Goal: Complete application form

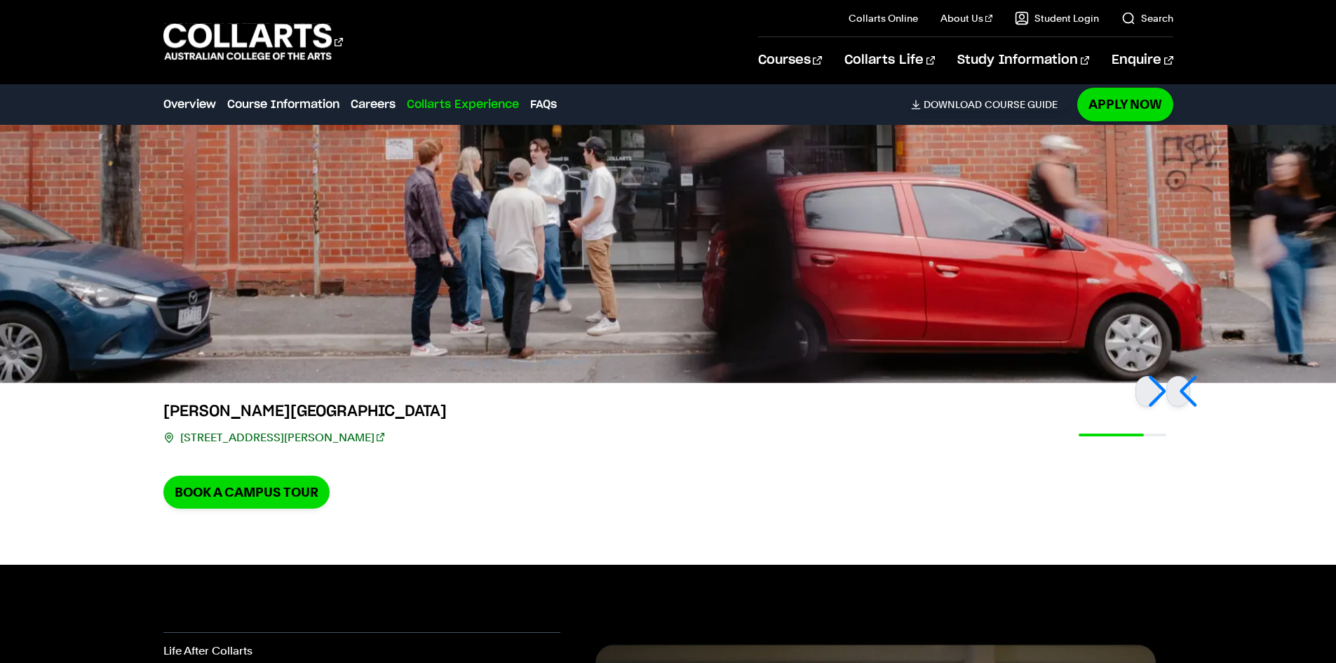
scroll to position [3205, 0]
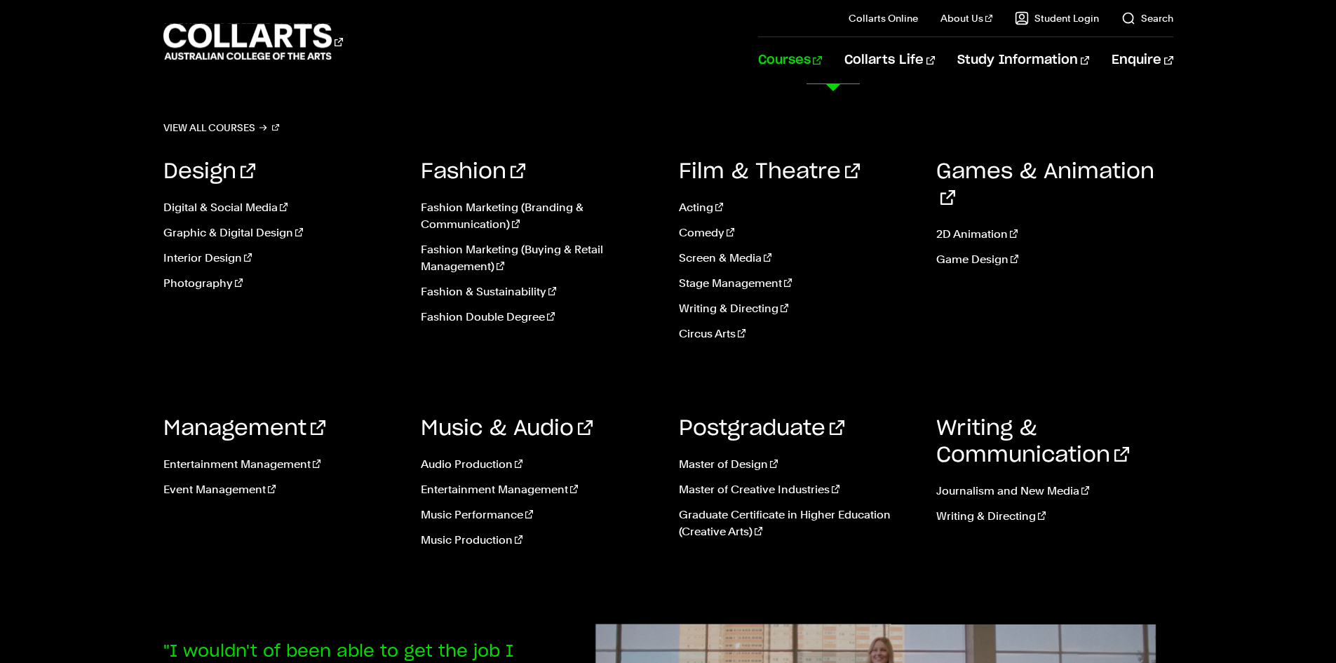
click at [822, 62] on link "Courses" at bounding box center [790, 60] width 64 height 46
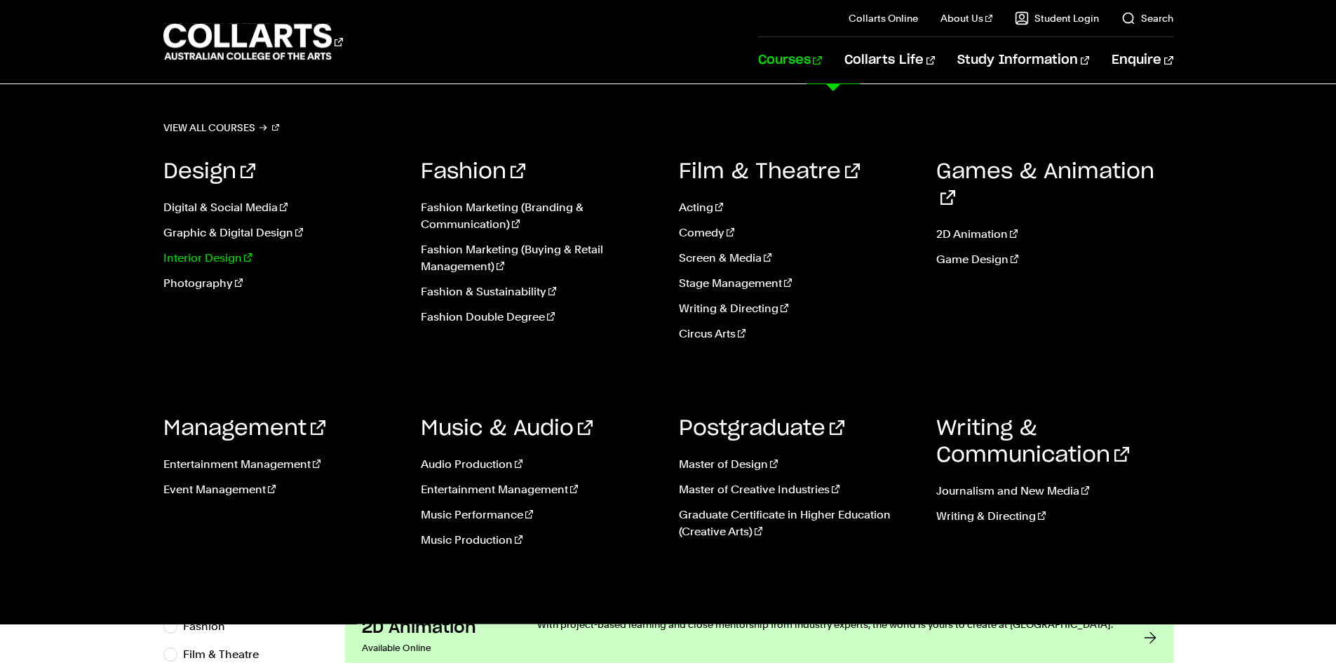
click at [210, 257] on link "Interior Design" at bounding box center [281, 258] width 237 height 17
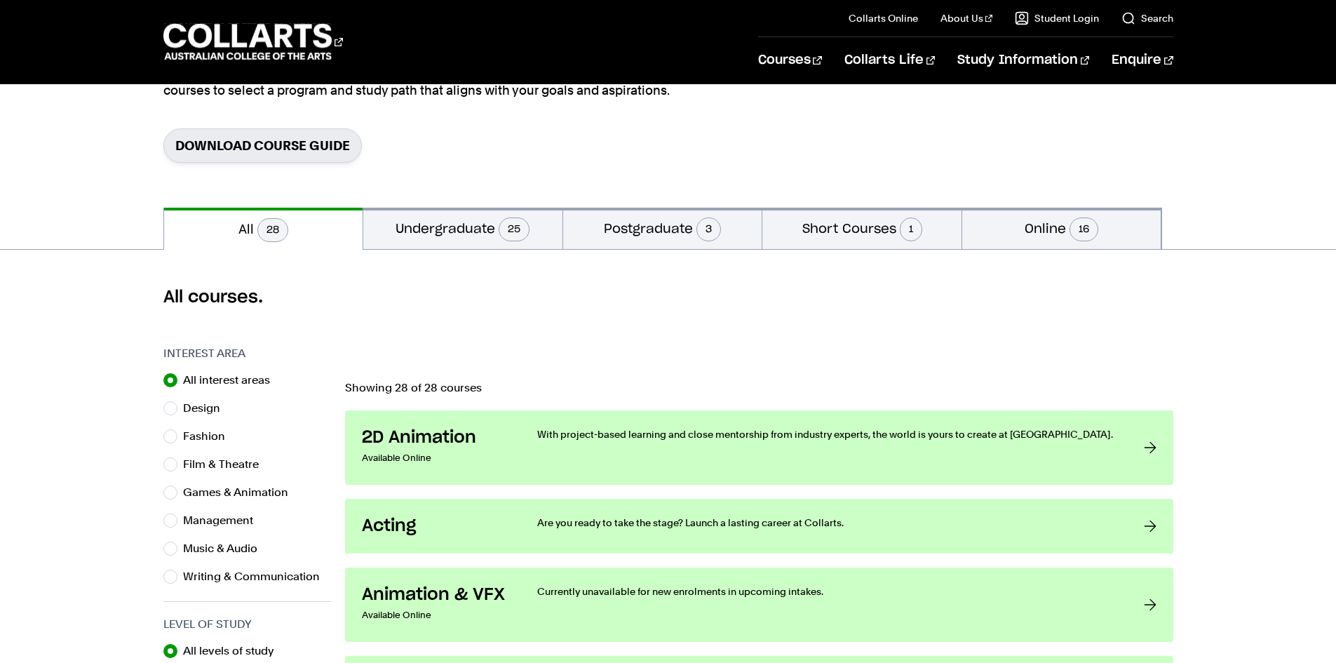
scroll to position [210, 0]
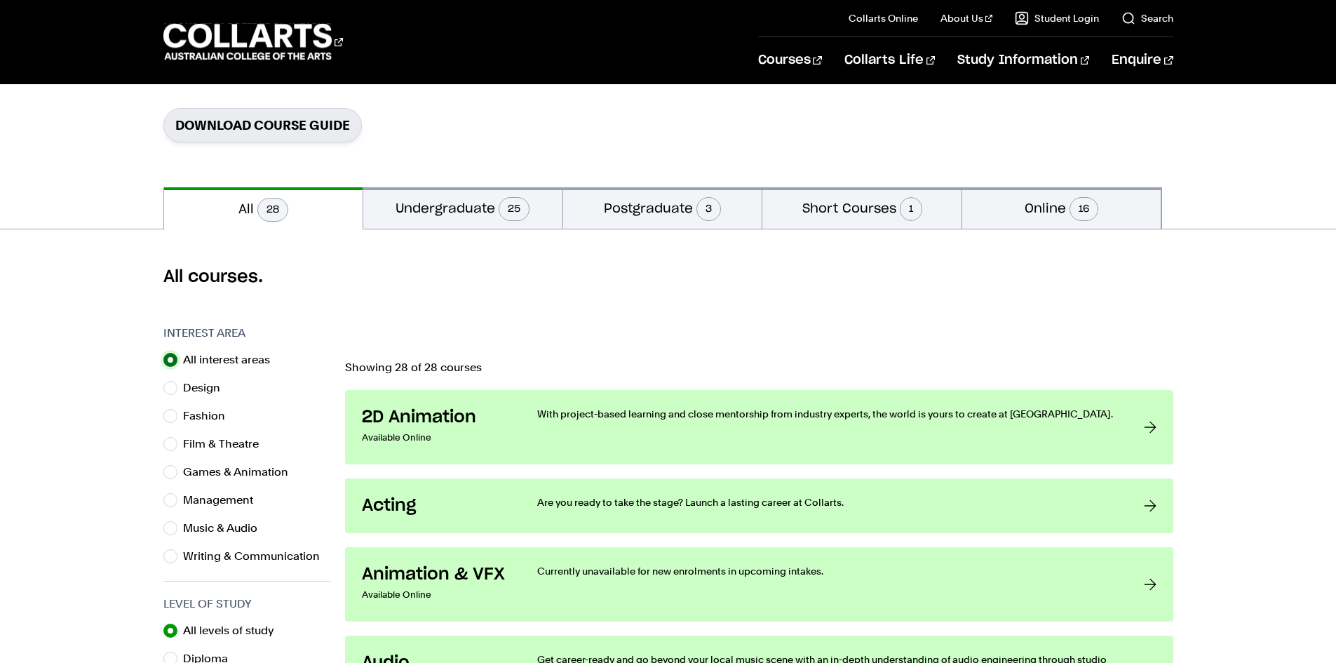
click at [164, 362] on input "All interest areas" at bounding box center [170, 360] width 14 height 14
click at [165, 393] on input "Design" at bounding box center [170, 388] width 14 height 14
radio input "true"
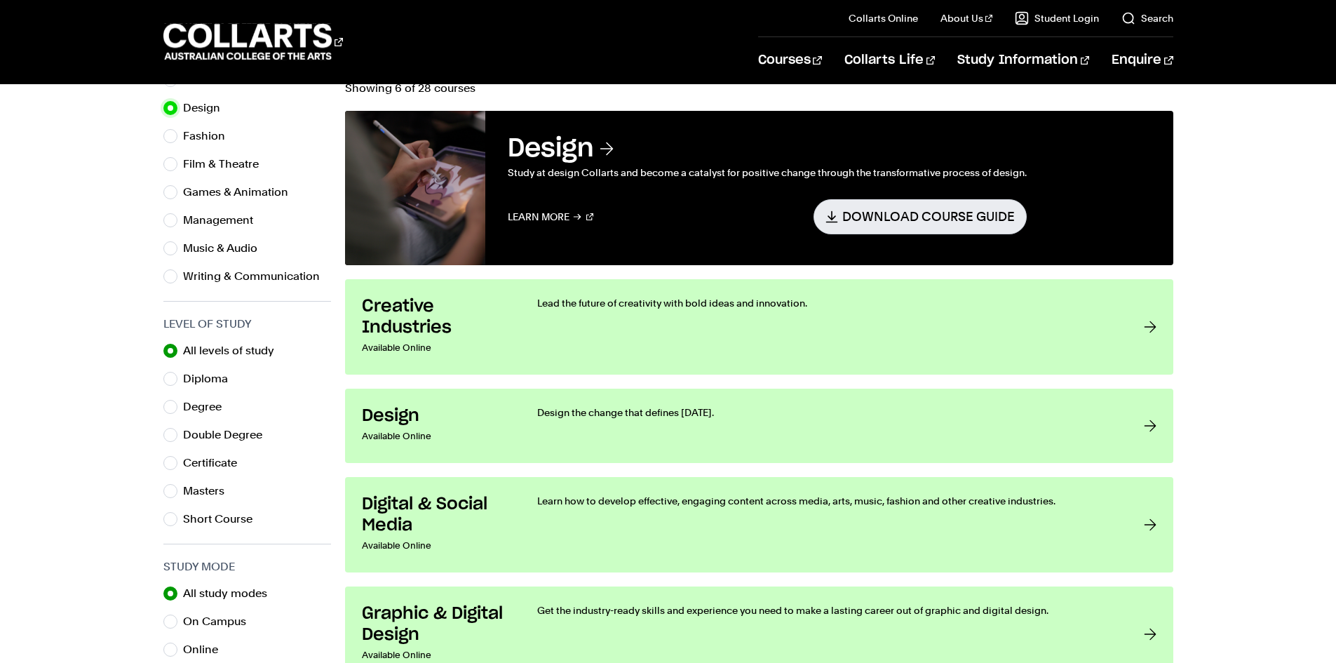
scroll to position [491, 0]
click at [171, 461] on input "Certificate" at bounding box center [170, 462] width 14 height 14
radio input "true"
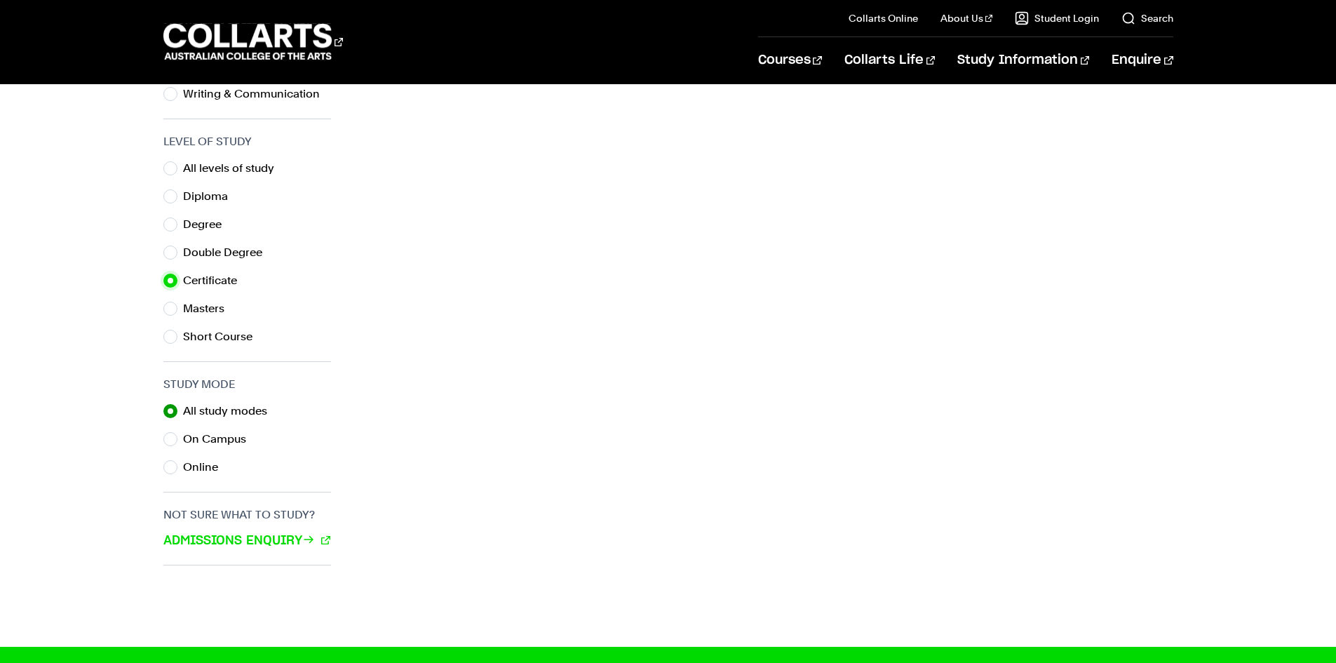
scroll to position [701, 0]
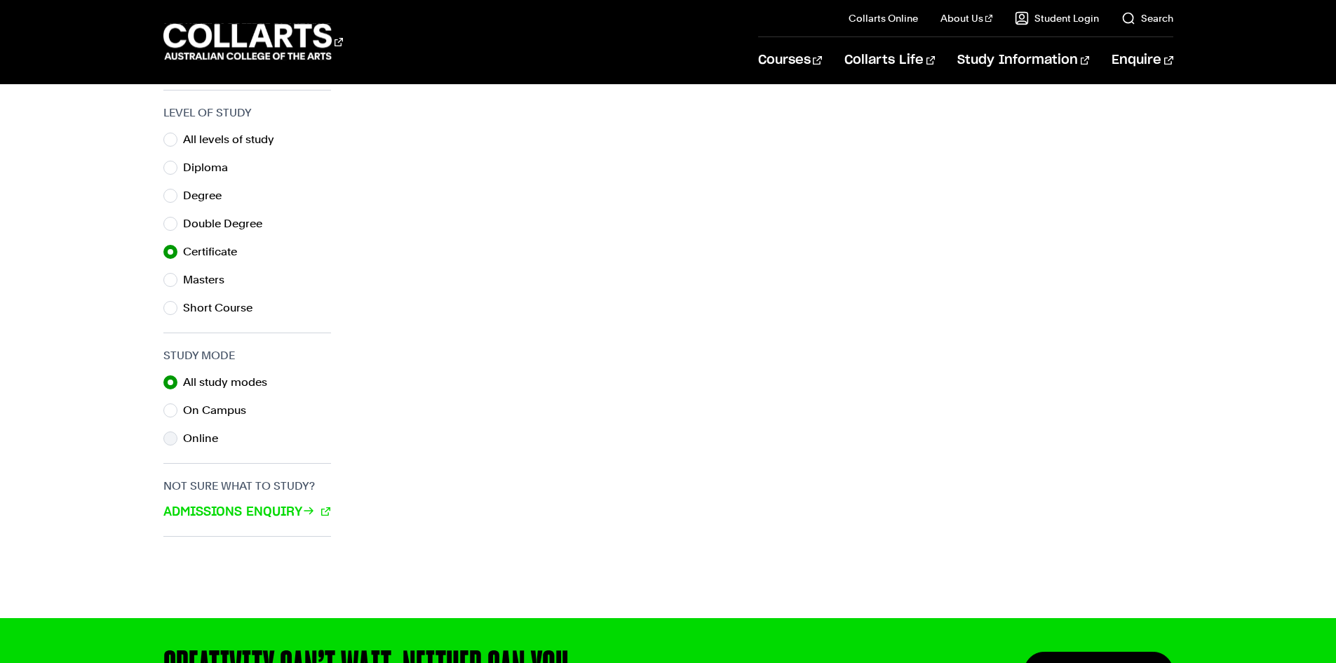
click at [180, 430] on div "Online" at bounding box center [247, 438] width 168 height 20
click at [175, 438] on input "Online" at bounding box center [170, 438] width 14 height 14
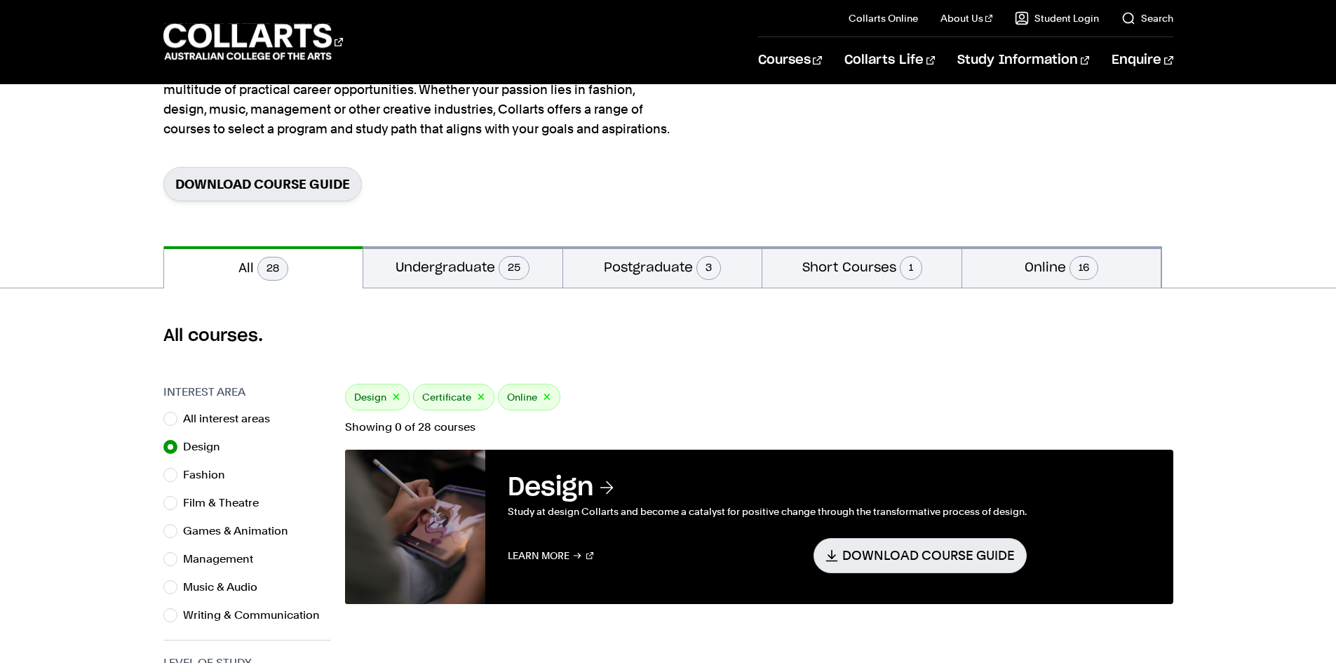
scroll to position [140, 0]
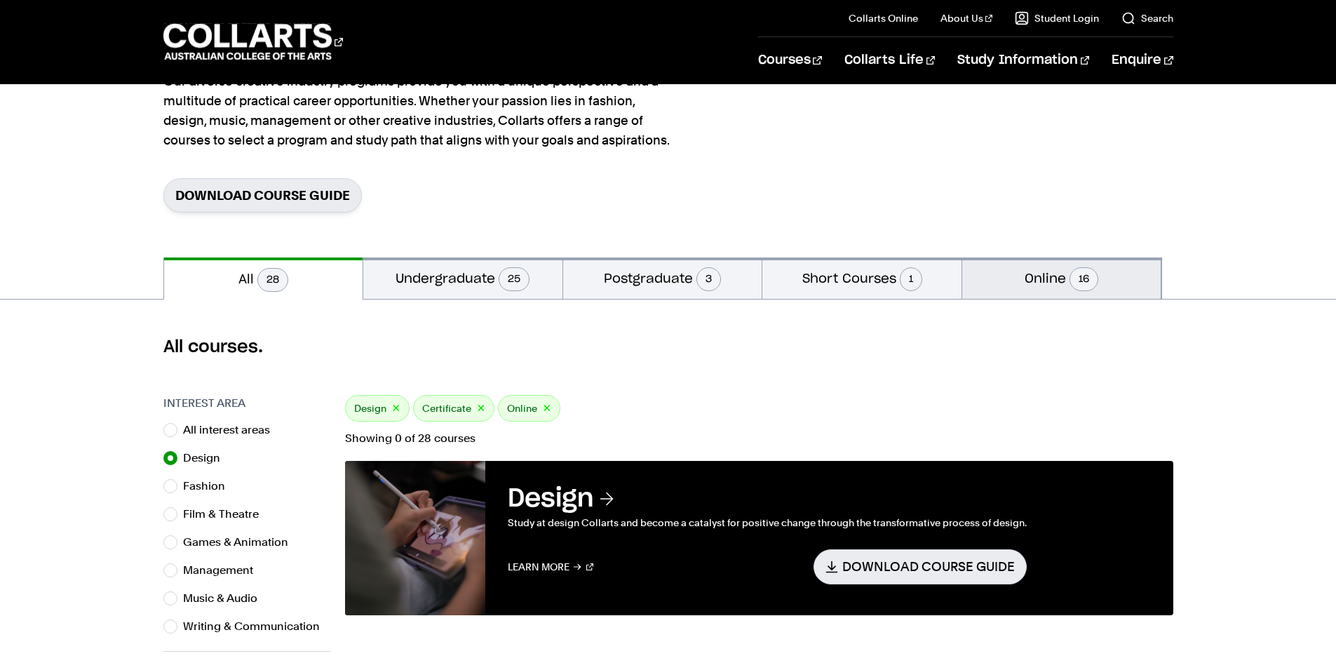
click at [1054, 278] on button "Online 16" at bounding box center [1061, 277] width 199 height 41
radio input "false"
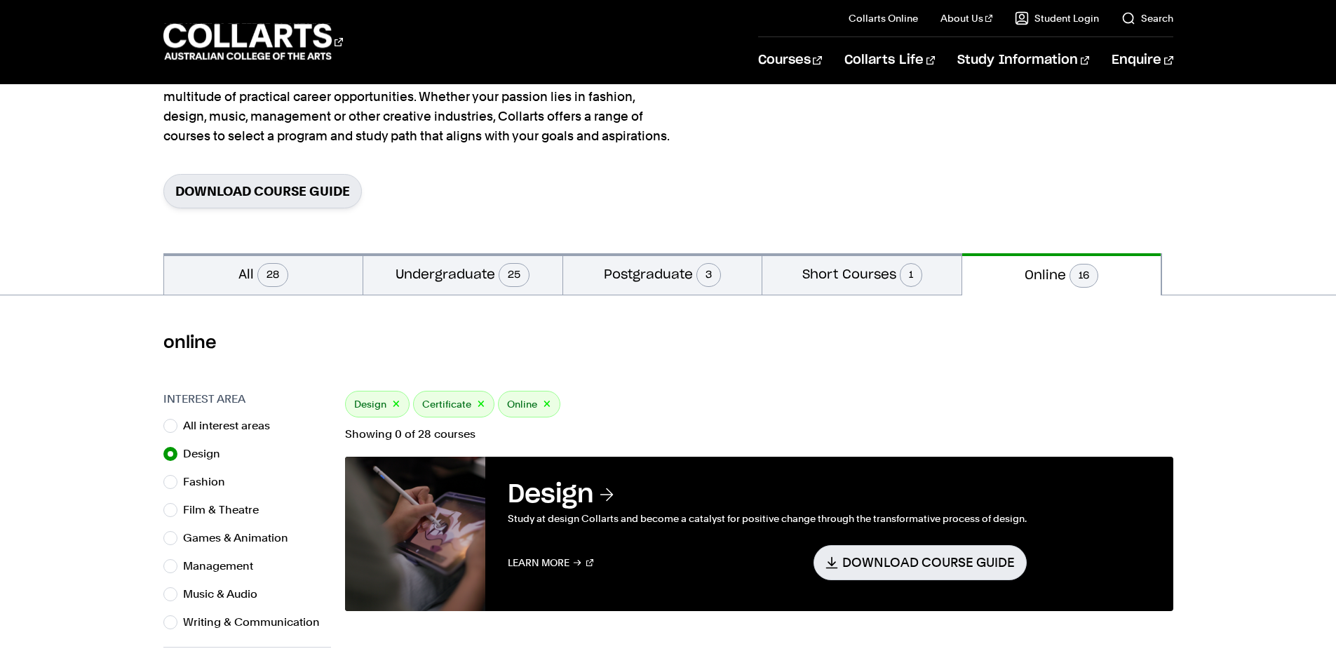
scroll to position [140, 0]
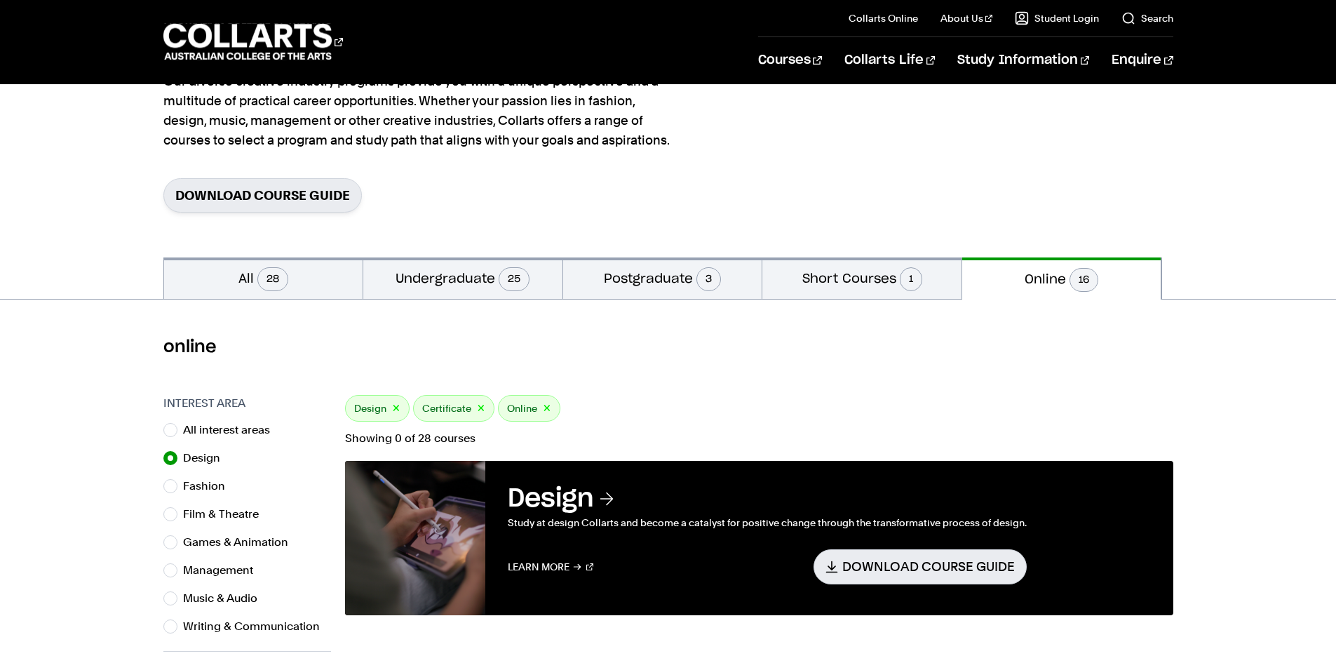
click at [1079, 286] on span "16" at bounding box center [1083, 280] width 29 height 24
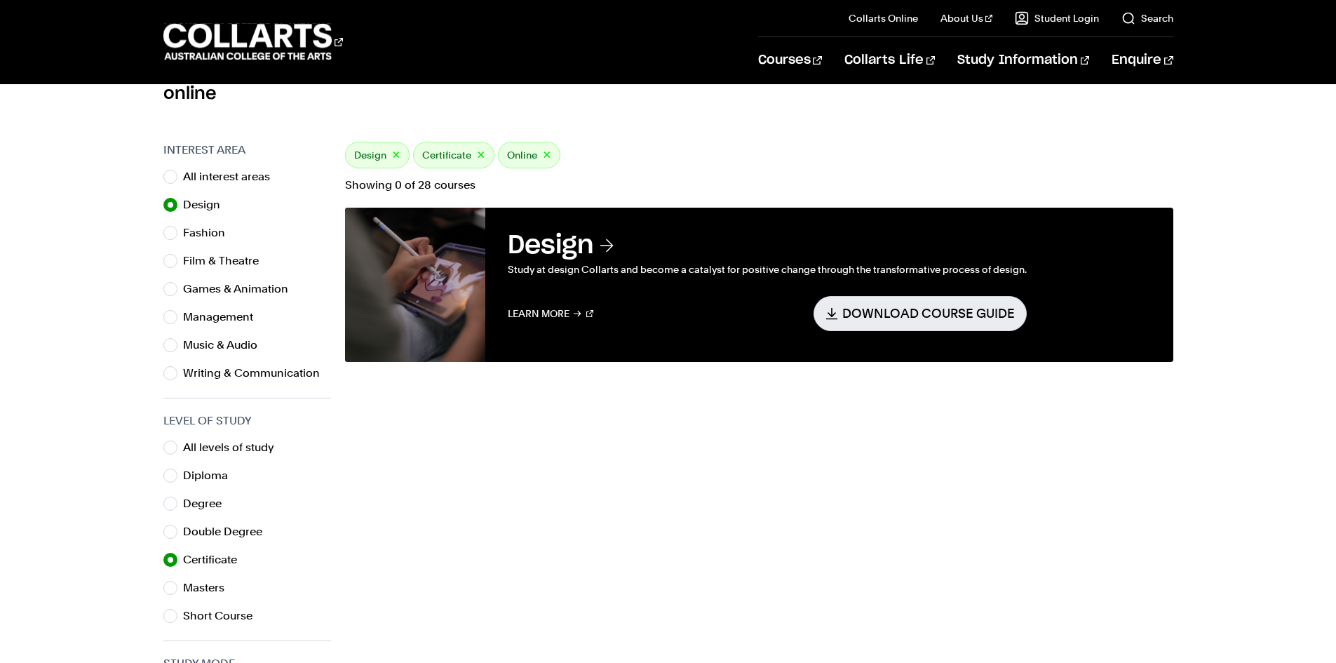
scroll to position [280, 0]
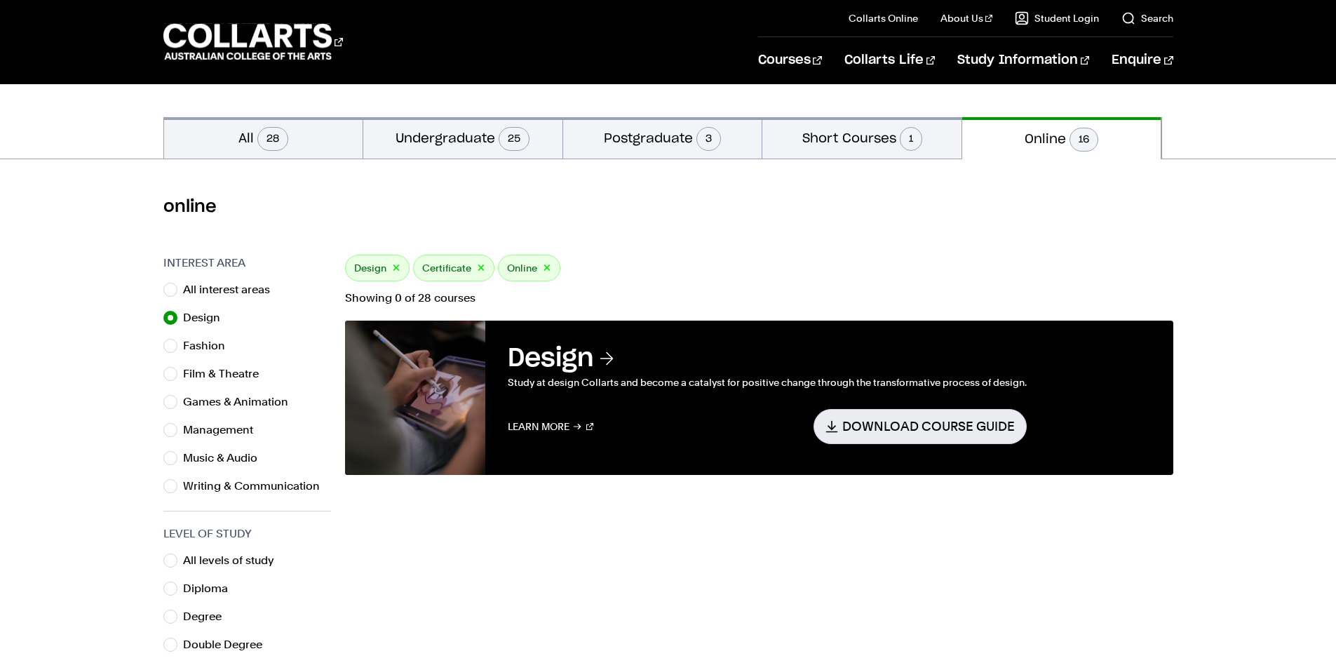
click at [599, 360] on h3 "Design" at bounding box center [767, 358] width 519 height 31
click at [531, 339] on div "Design Study at design Collarts and become a catalyst for positive change throu…" at bounding box center [767, 397] width 564 height 154
click at [541, 368] on h3 "Design" at bounding box center [767, 358] width 519 height 31
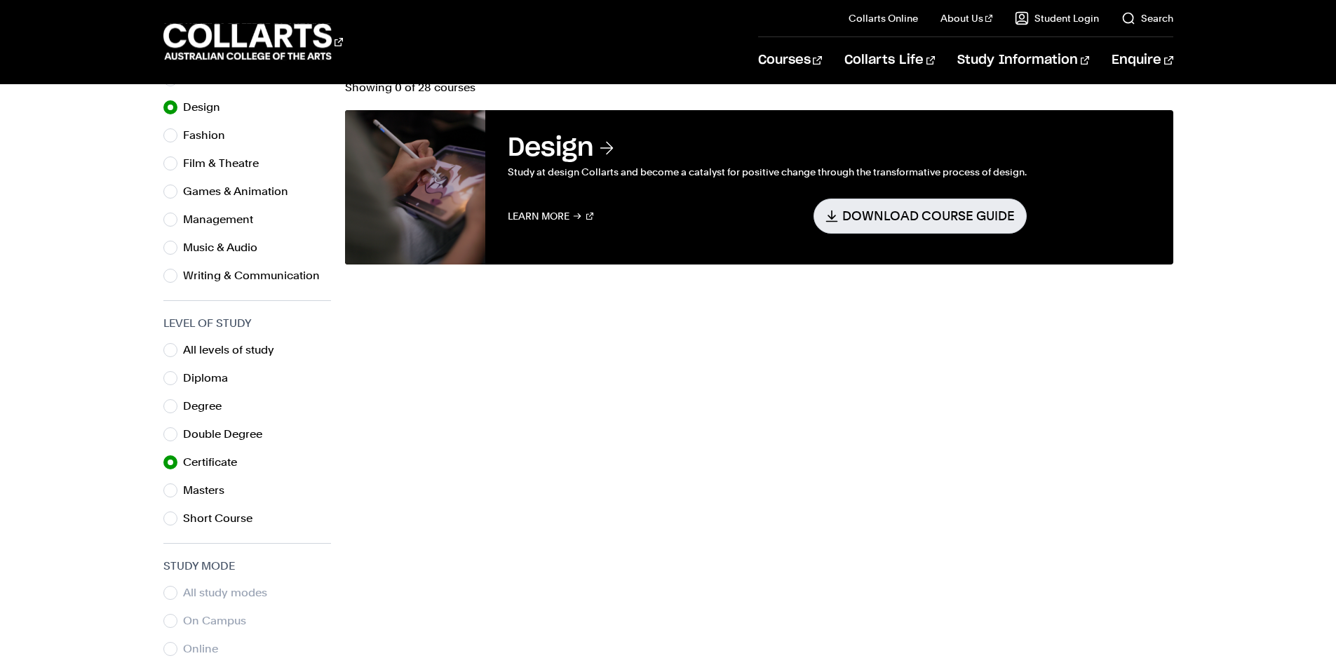
scroll to position [210, 0]
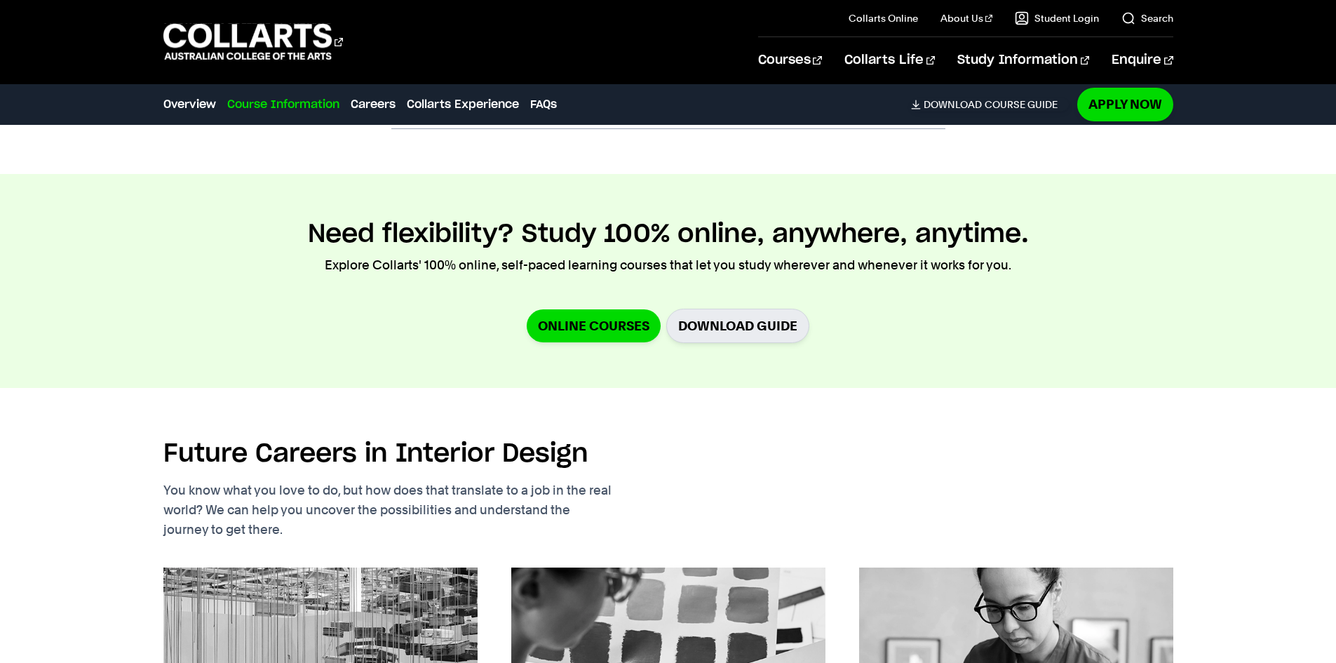
scroll to position [1823, 0]
click at [602, 336] on link "Online Courses" at bounding box center [594, 326] width 134 height 33
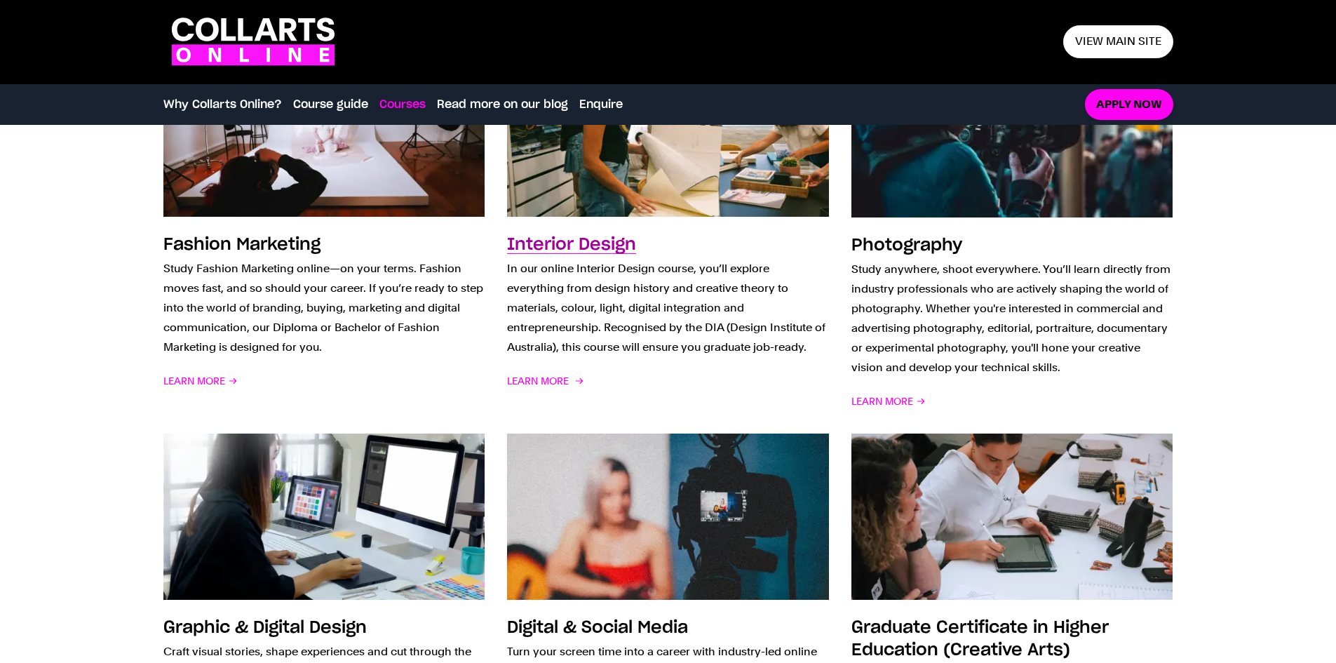
scroll to position [1052, 0]
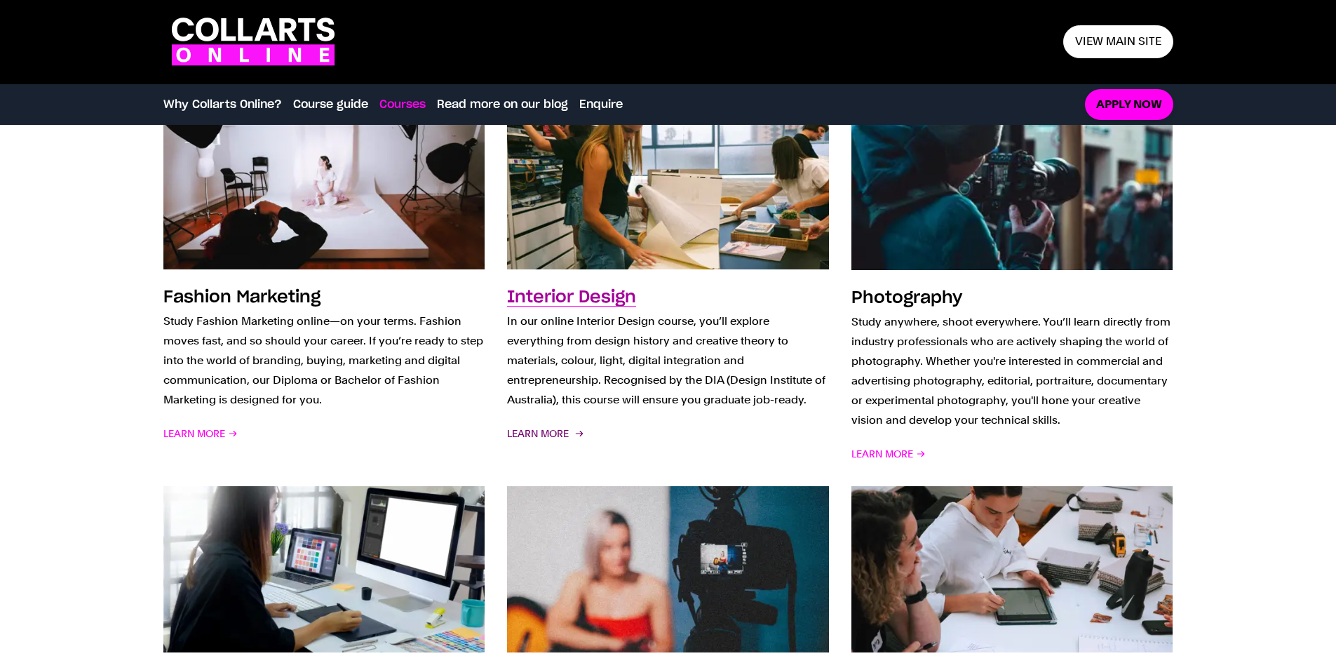
click at [544, 427] on span "Learn More" at bounding box center [544, 433] width 74 height 20
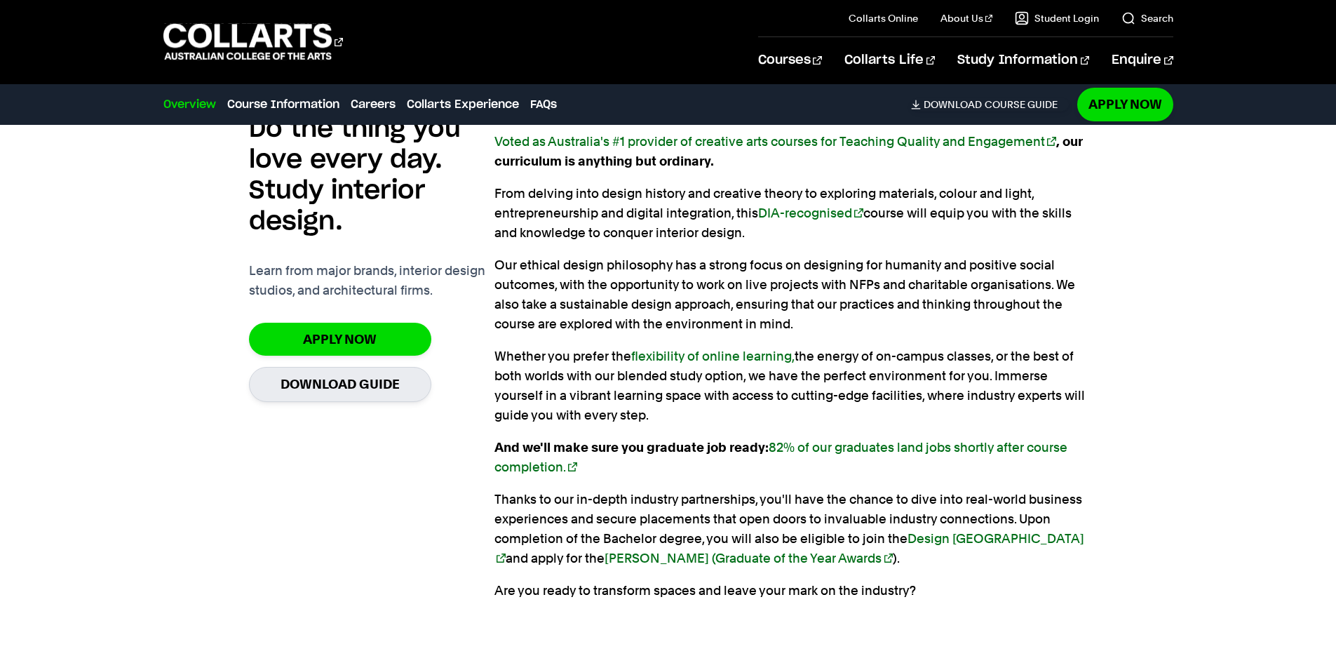
scroll to position [982, 0]
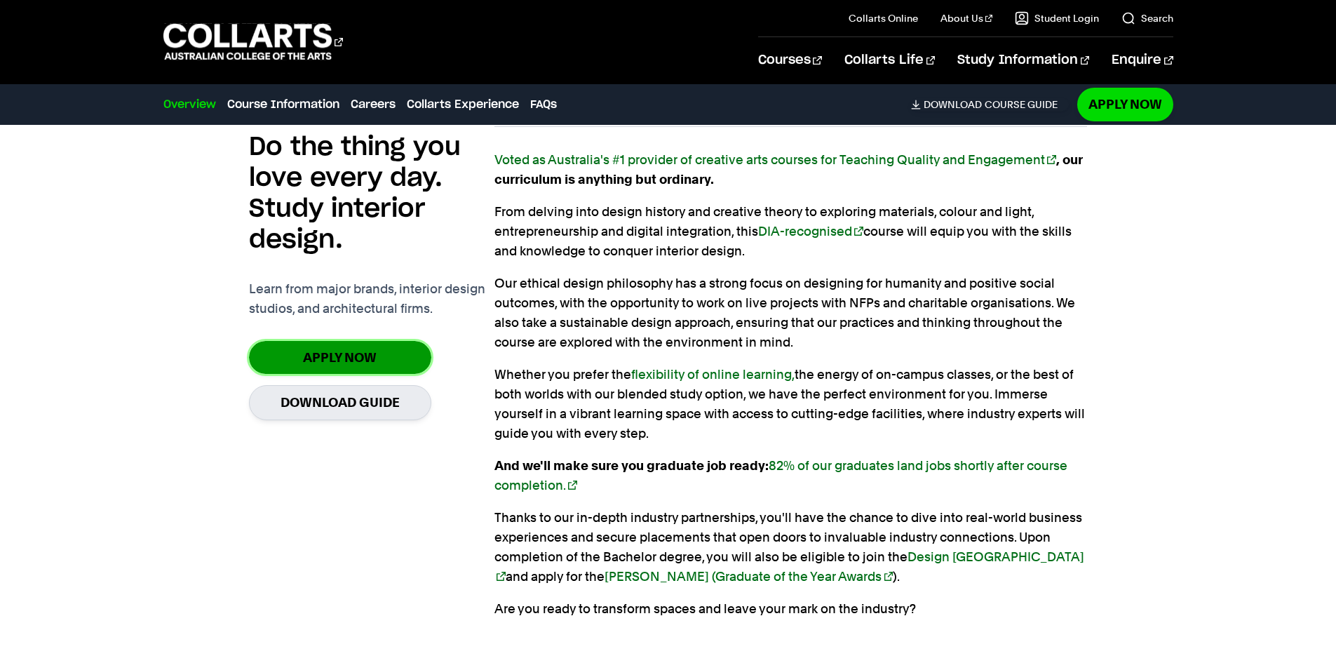
click at [317, 358] on link "Apply Now" at bounding box center [340, 357] width 182 height 33
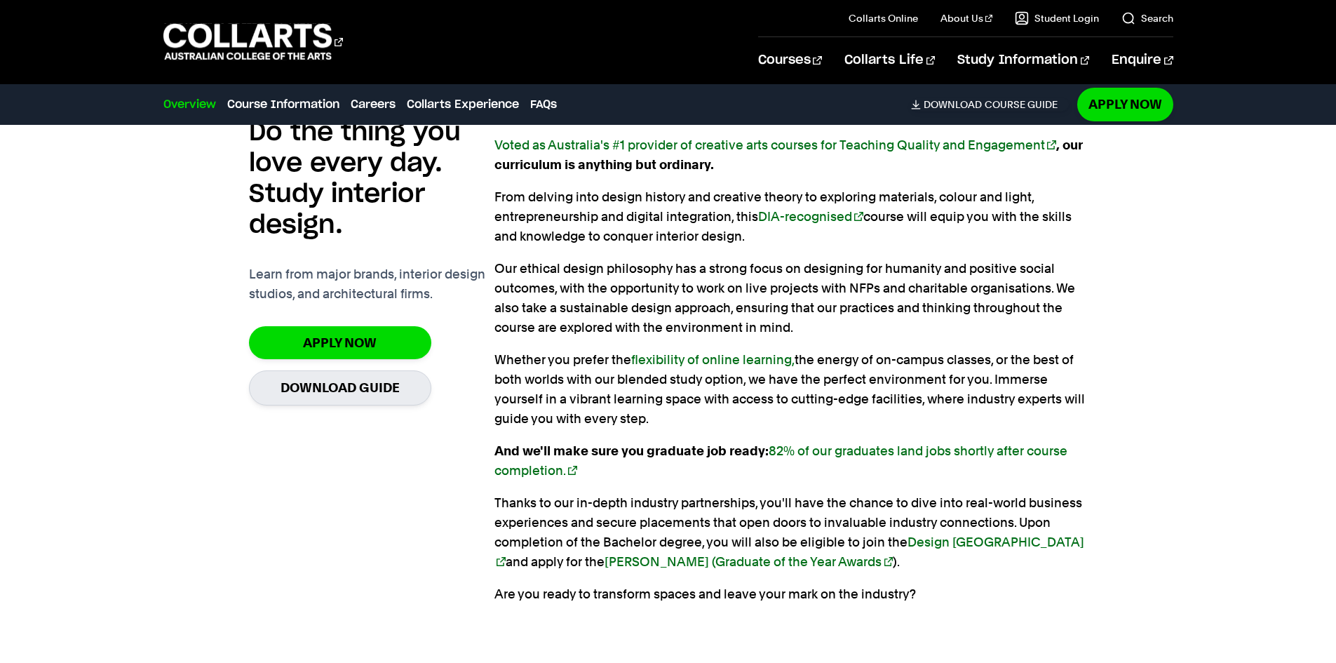
scroll to position [841, 0]
